Goal: Task Accomplishment & Management: Manage account settings

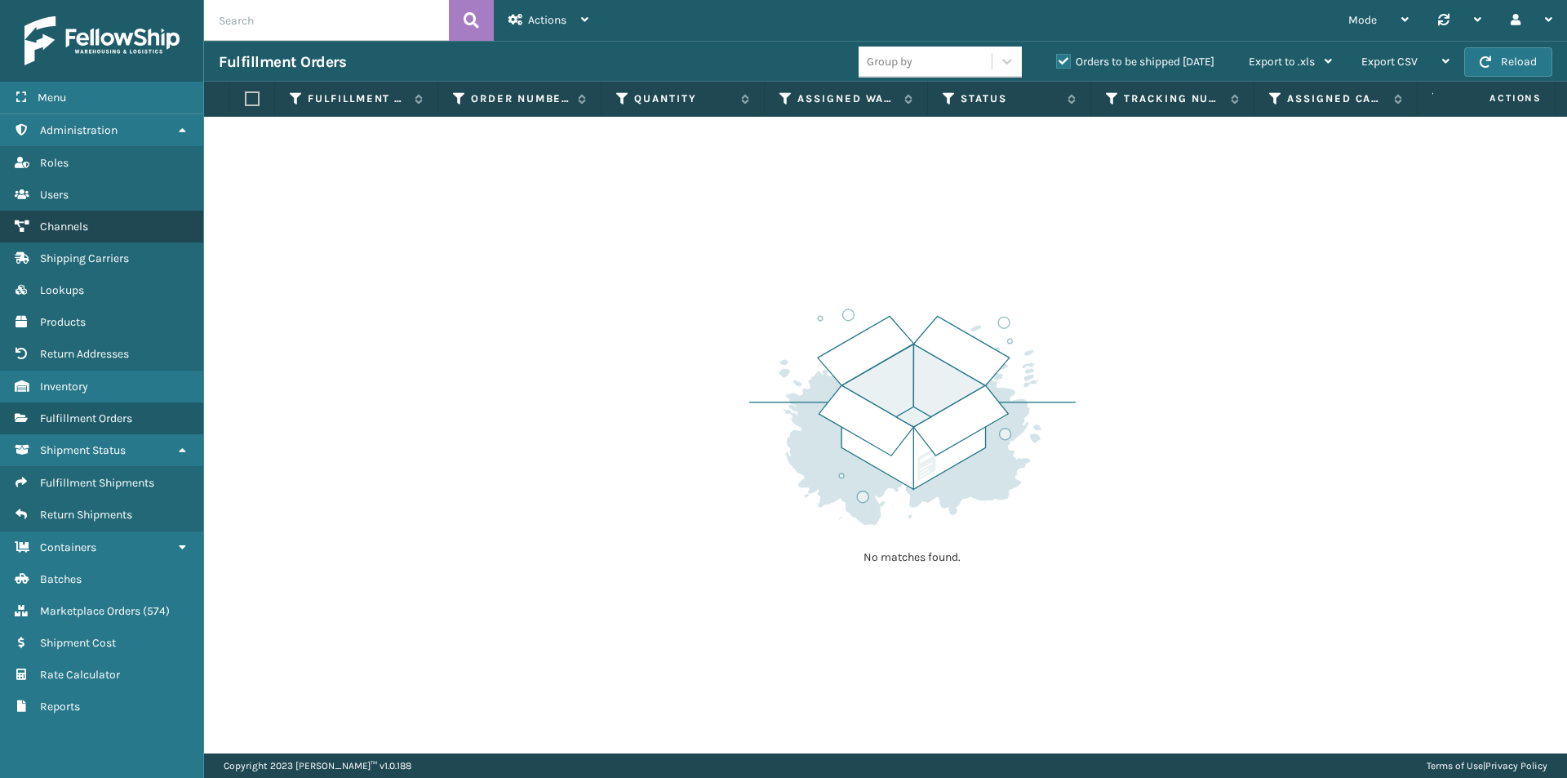
click at [82, 224] on span "Channels" at bounding box center [64, 227] width 48 height 14
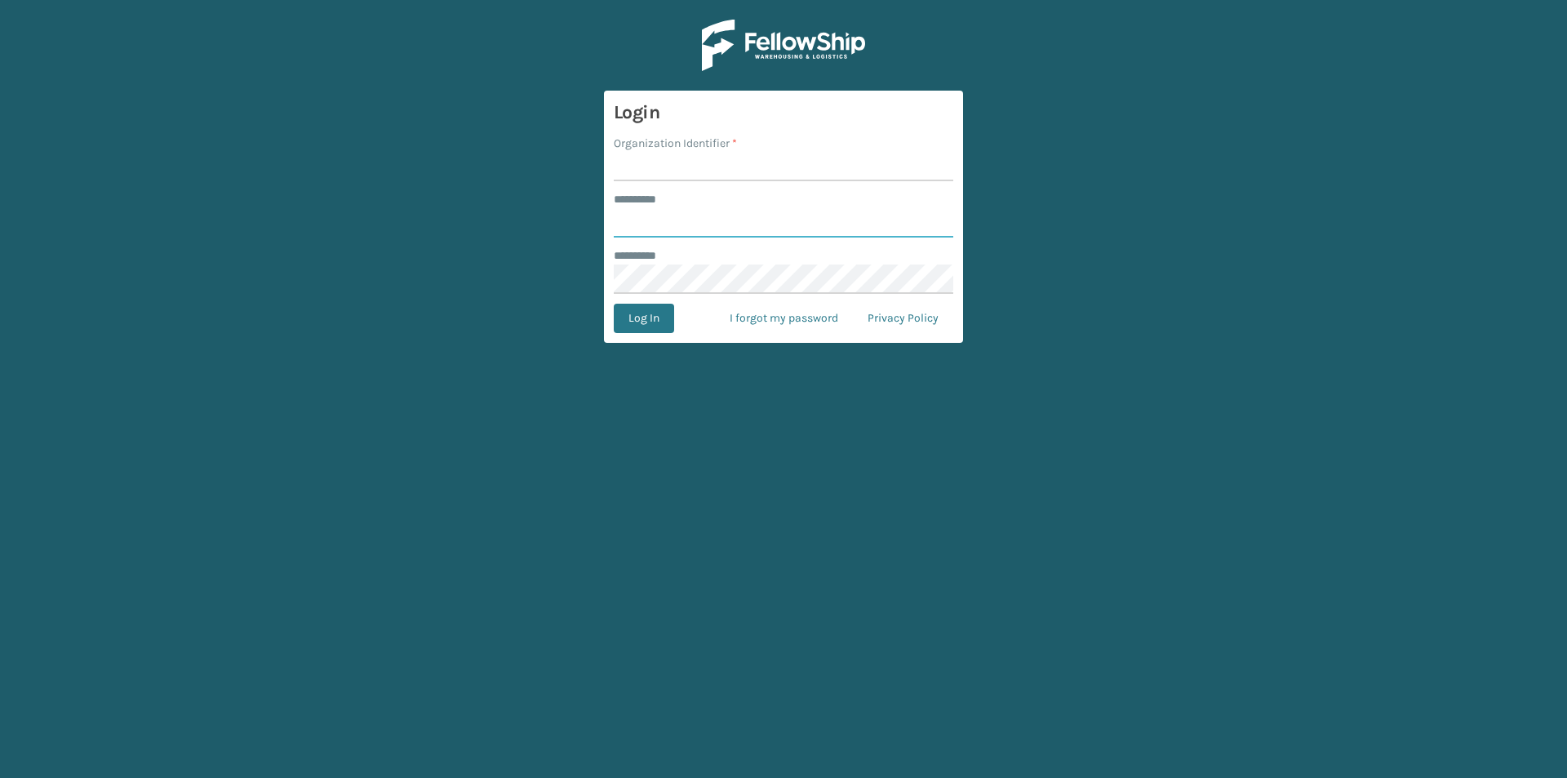
type input "****"
click at [682, 167] on input "Organization Identifier *" at bounding box center [783, 166] width 339 height 29
type input "Foamtex"
click at [642, 309] on button "Log In" at bounding box center [644, 318] width 60 height 29
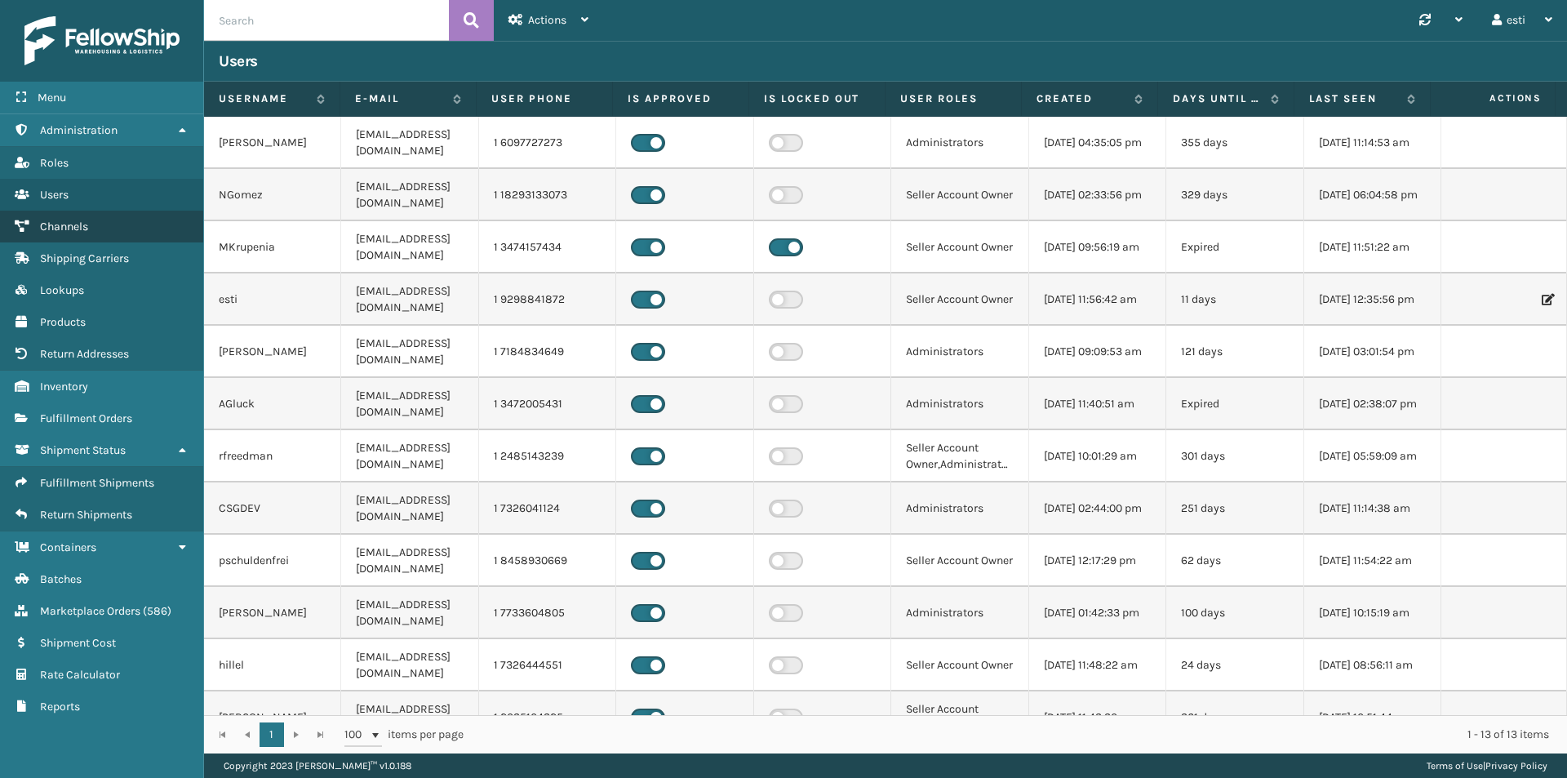
click at [68, 233] on link "Channels" at bounding box center [101, 227] width 203 height 32
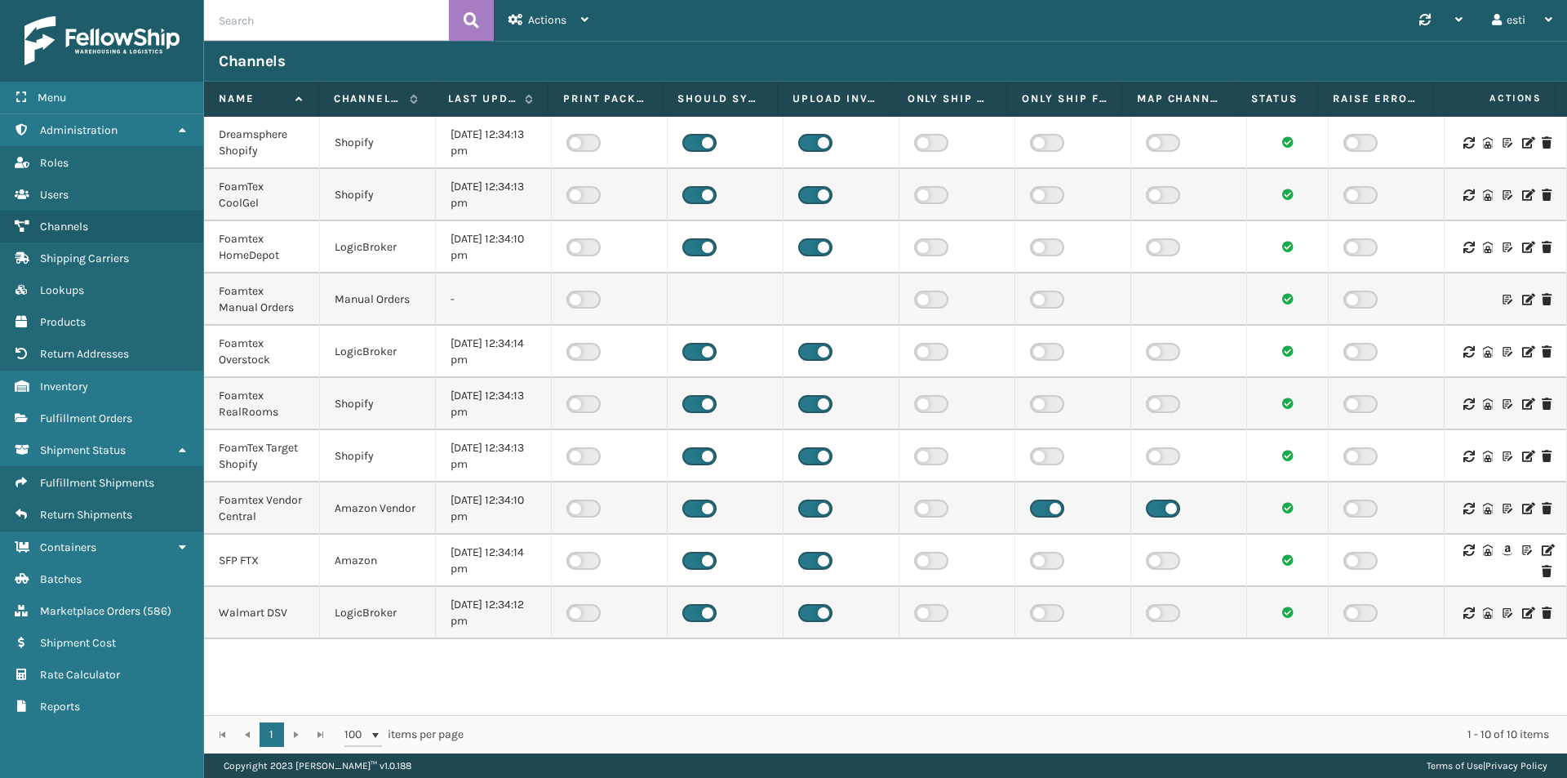
click at [1542, 550] on icon at bounding box center [1547, 549] width 10 height 11
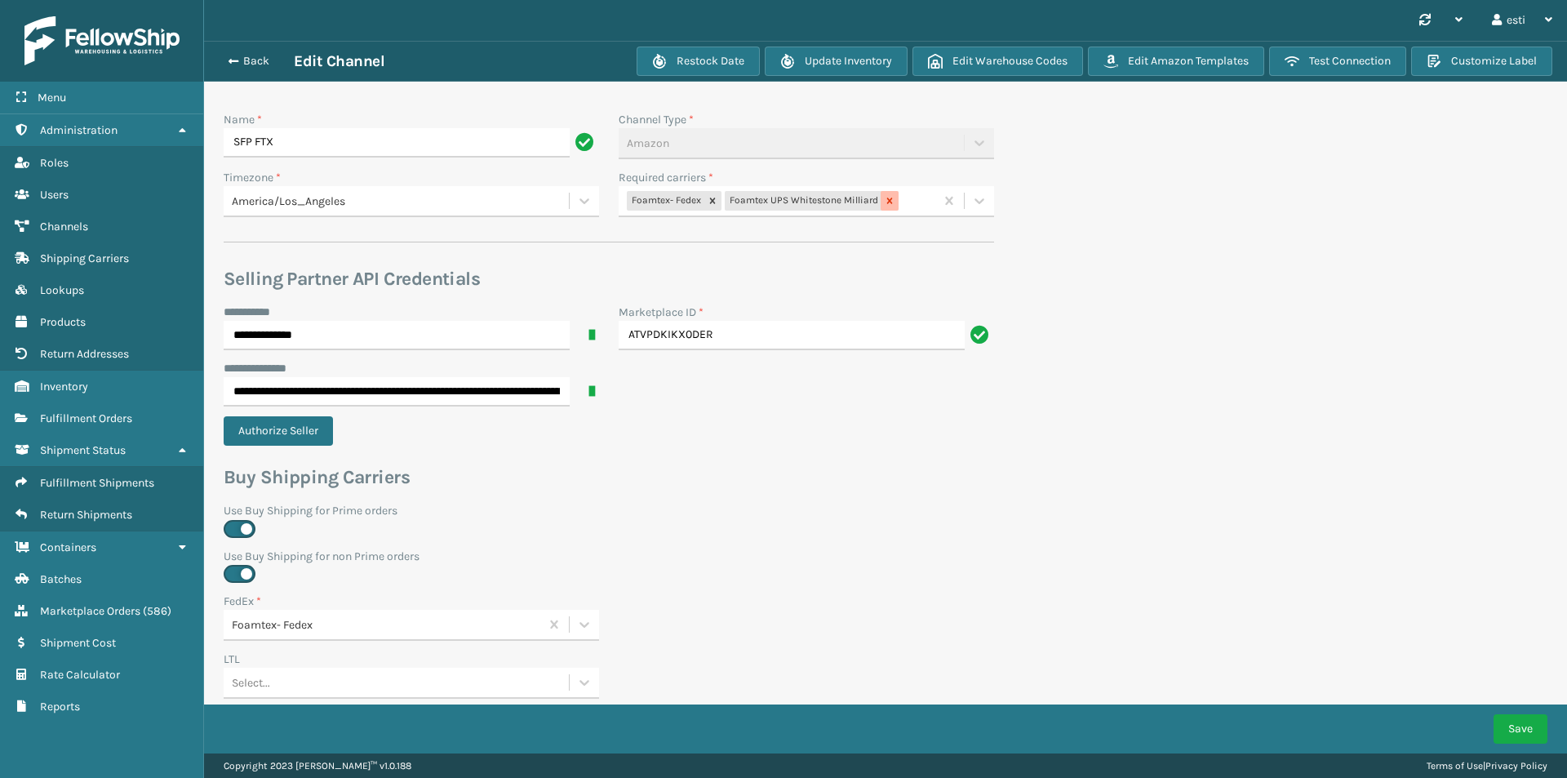
click at [889, 202] on icon at bounding box center [889, 200] width 11 height 11
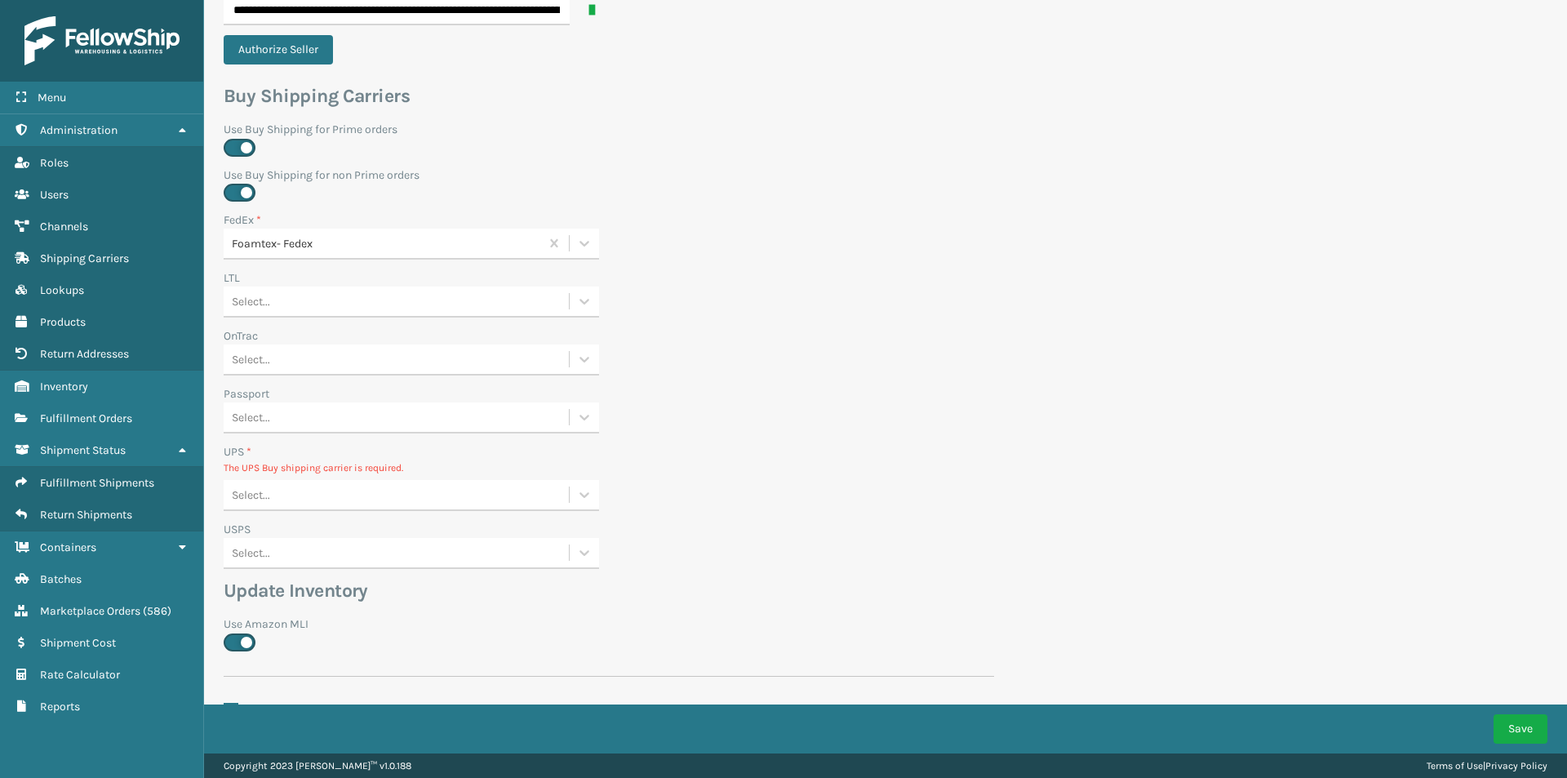
scroll to position [408, 0]
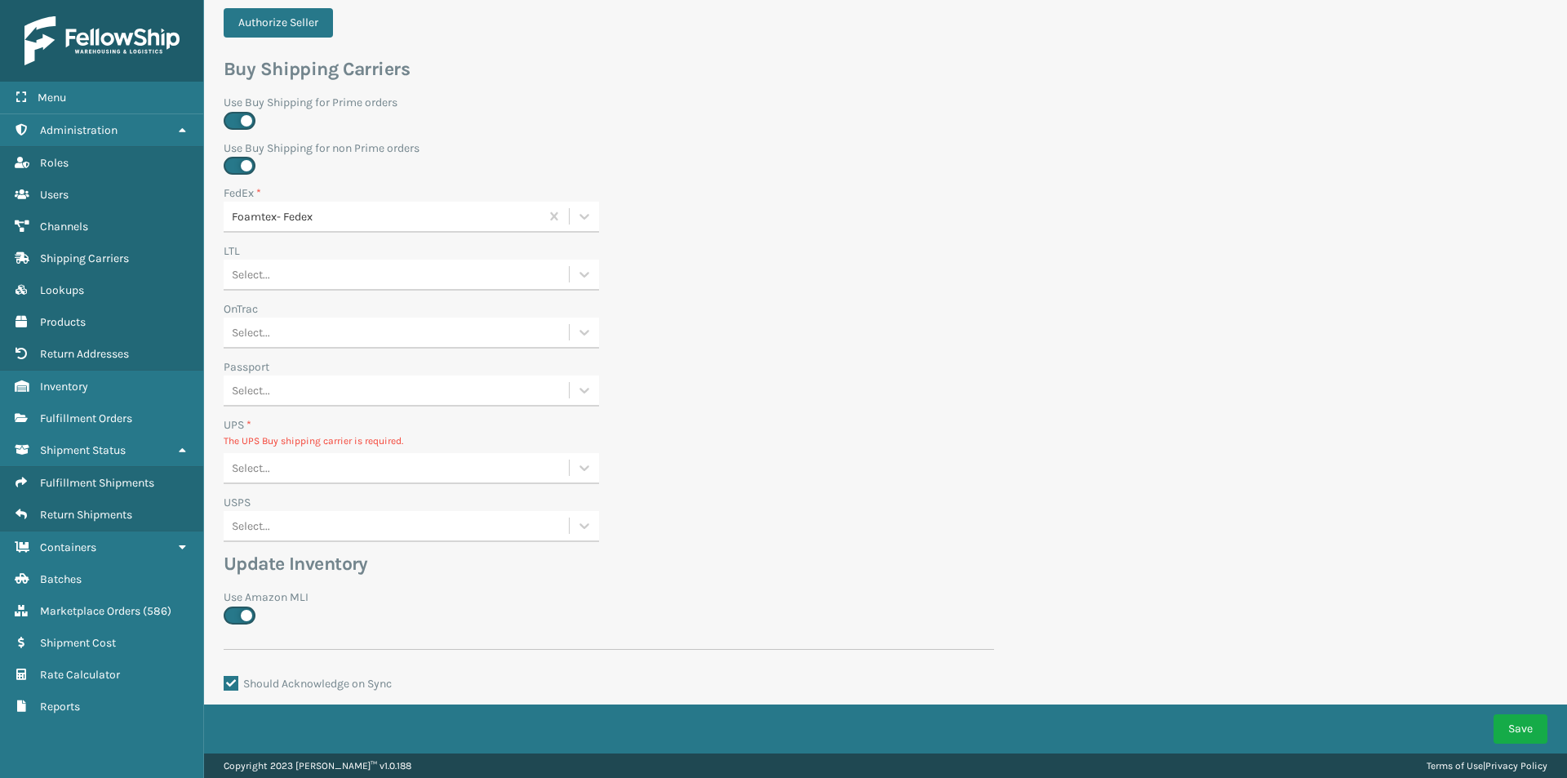
click at [299, 461] on div "Select..." at bounding box center [396, 468] width 345 height 27
click at [295, 499] on div "None" at bounding box center [411, 509] width 375 height 30
click at [1514, 719] on button "Save" at bounding box center [1520, 728] width 54 height 29
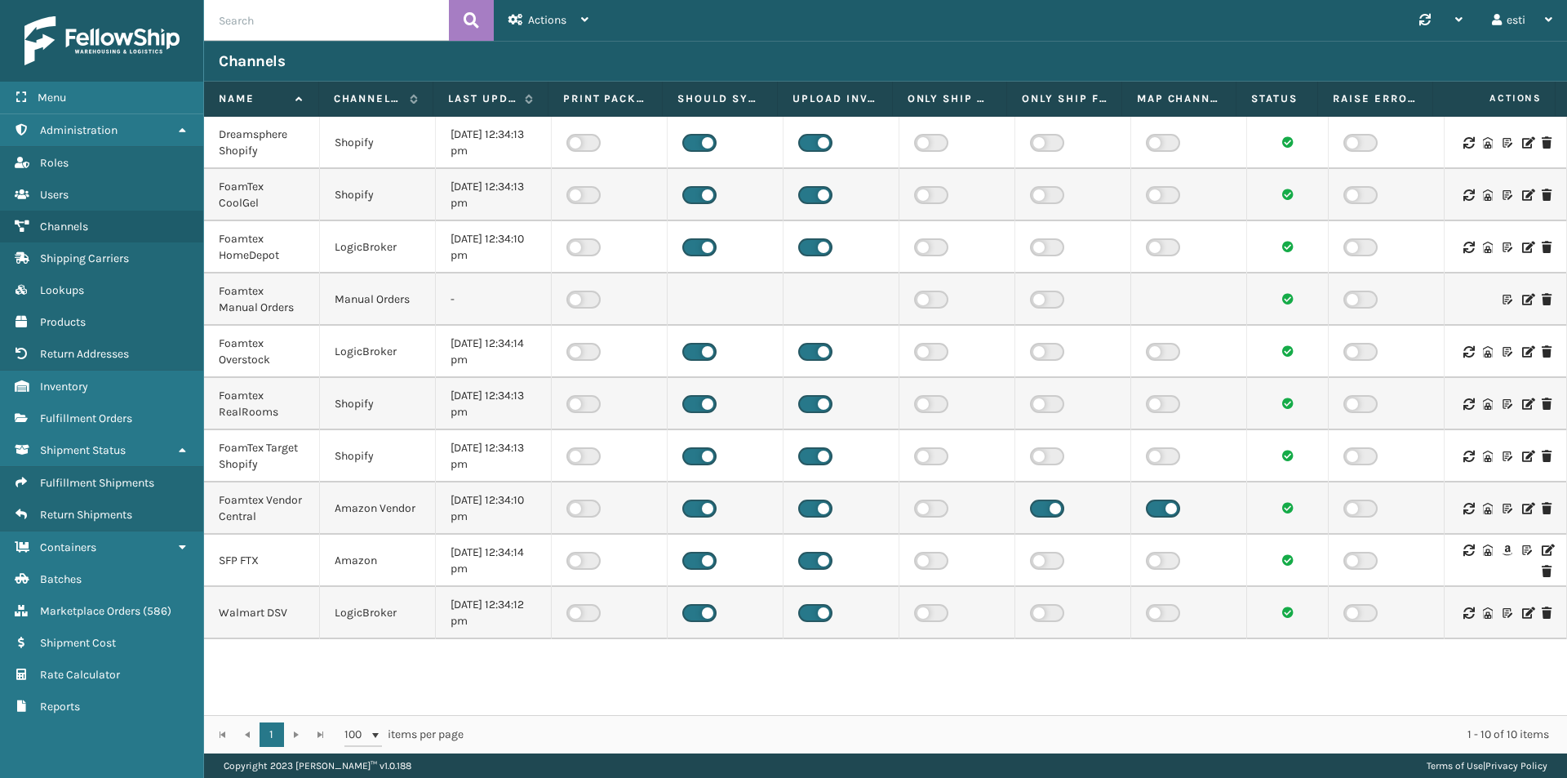
click at [1542, 552] on icon at bounding box center [1547, 549] width 10 height 11
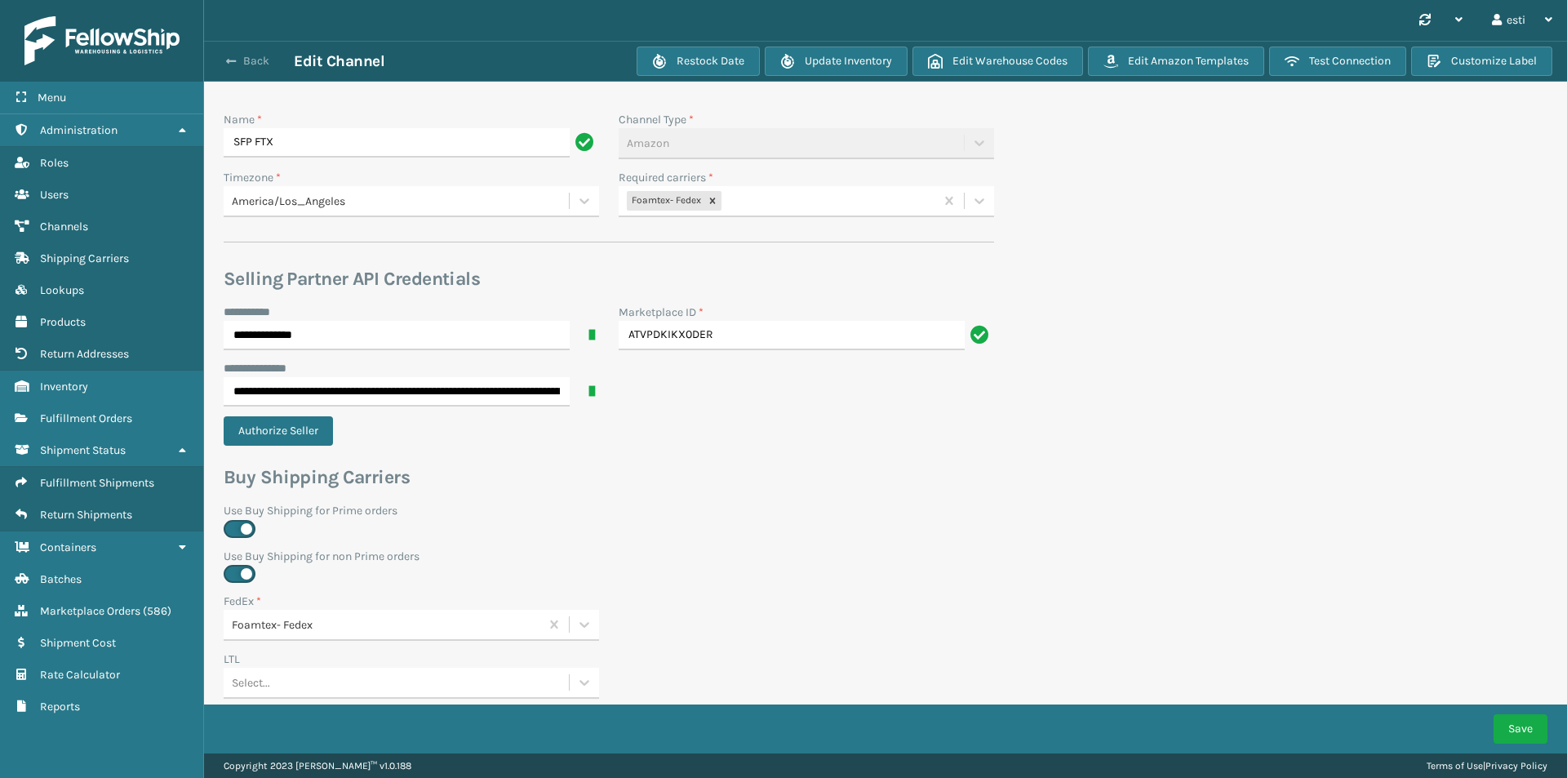
click at [229, 57] on span "button" at bounding box center [231, 60] width 10 height 11
